Goal: Transaction & Acquisition: Download file/media

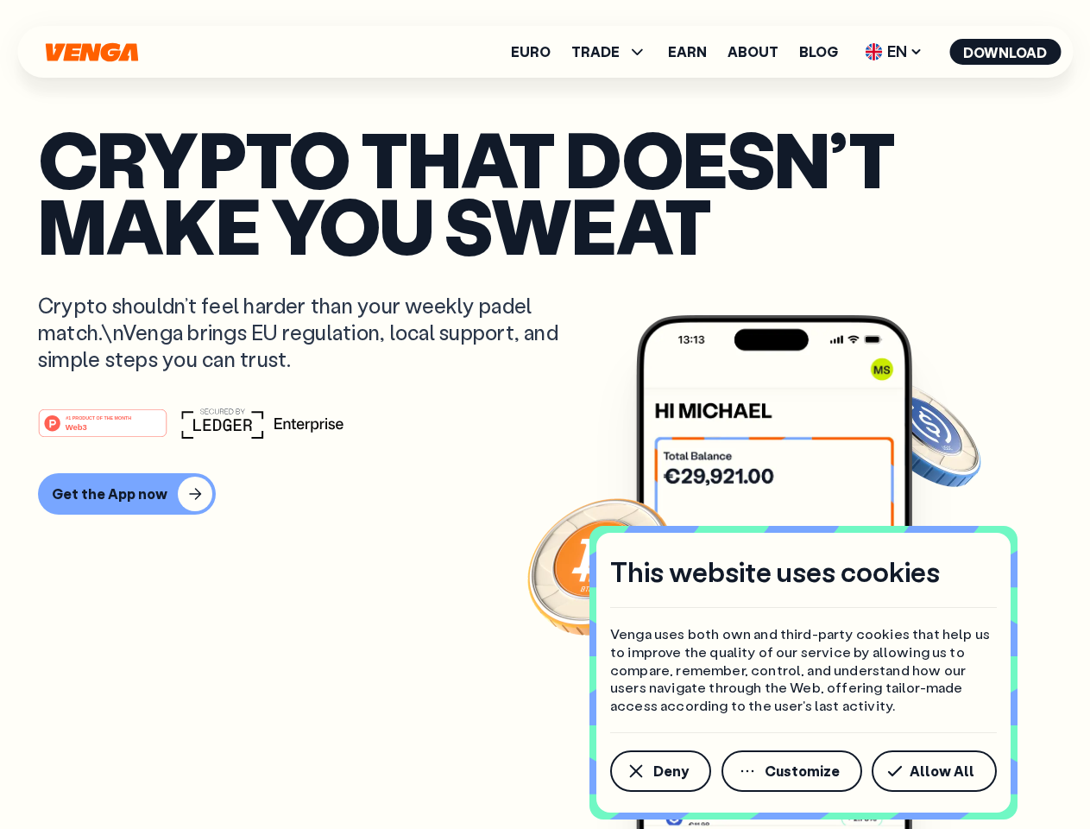
click at [545, 414] on div "#1 PRODUCT OF THE MONTH Web3" at bounding box center [545, 422] width 1014 height 31
click at [659, 771] on span "Deny" at bounding box center [670, 771] width 35 height 14
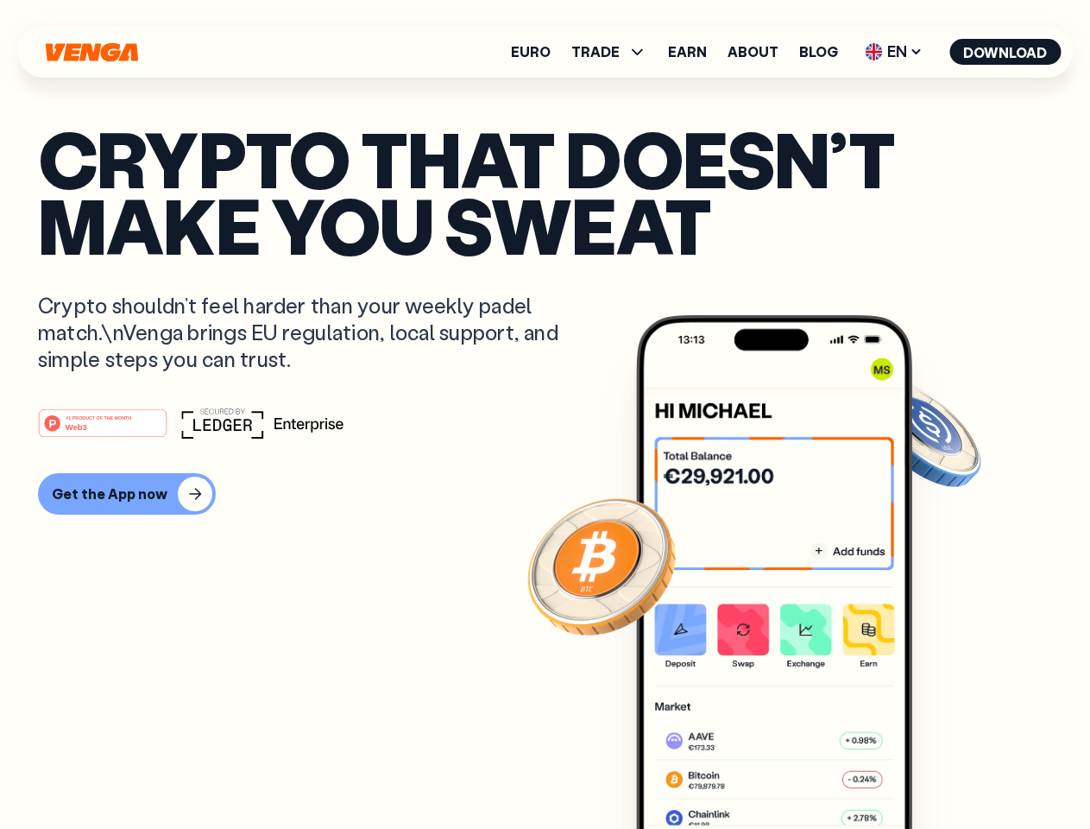
click at [793, 771] on img at bounding box center [774, 604] width 276 height 578
click at [937, 771] on article "Crypto that doesn’t make you sweat Crypto shouldn’t feel harder than your weekl…" at bounding box center [545, 448] width 1014 height 647
click at [615, 52] on span "TRADE" at bounding box center [595, 52] width 48 height 14
click at [894, 52] on span "EN" at bounding box center [894, 52] width 70 height 28
click at [1006, 52] on button "Download" at bounding box center [1004, 52] width 111 height 26
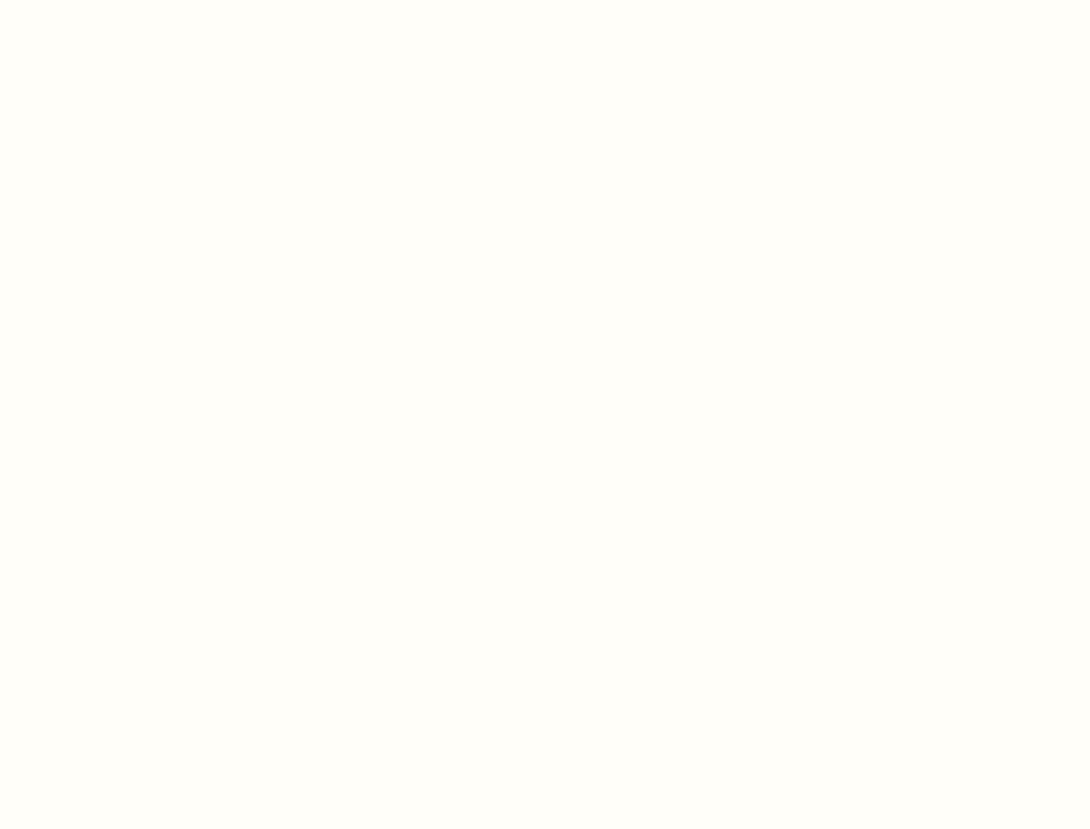
click at [545, 0] on html "This website uses cookies Venga uses both own and third-party cookies that help…" at bounding box center [545, 0] width 1090 height 0
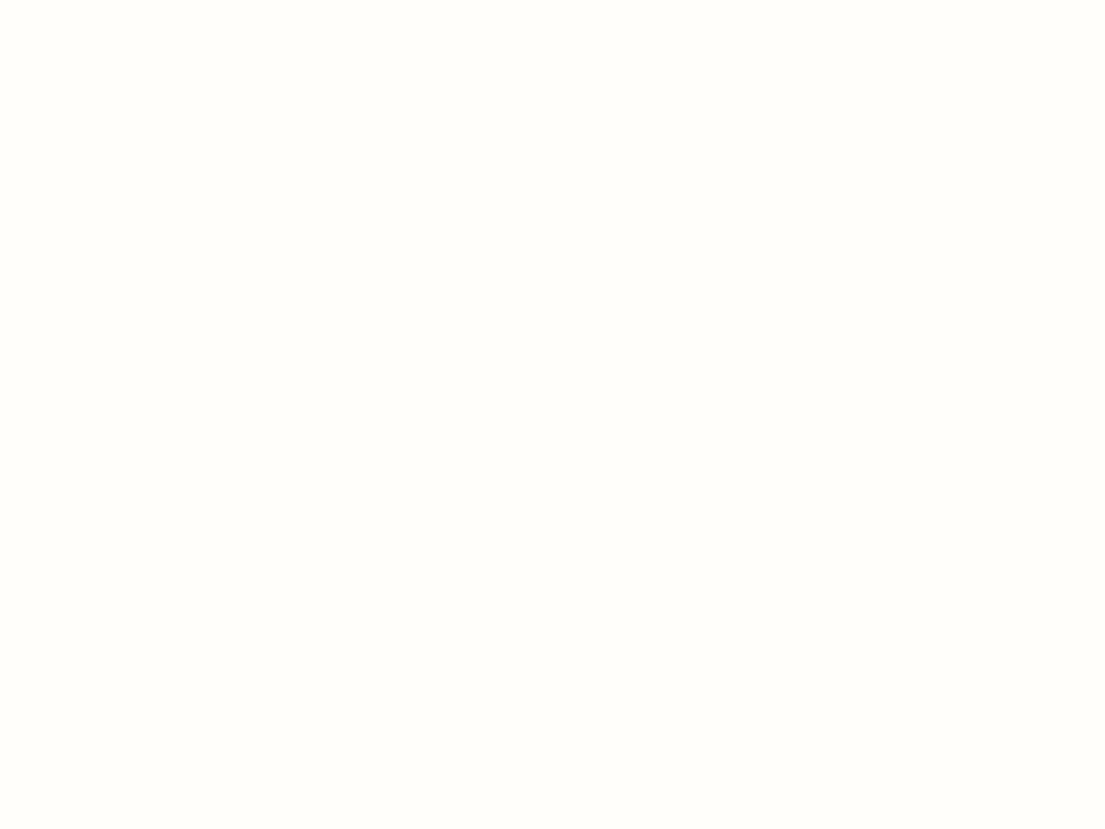
click at [124, 0] on html "This website uses cookies Venga uses both own and third-party cookies that help…" at bounding box center [552, 0] width 1105 height 0
click at [105, 0] on html "This website uses cookies Venga uses both own and third-party cookies that help…" at bounding box center [552, 0] width 1105 height 0
